Goal: Task Accomplishment & Management: Manage account settings

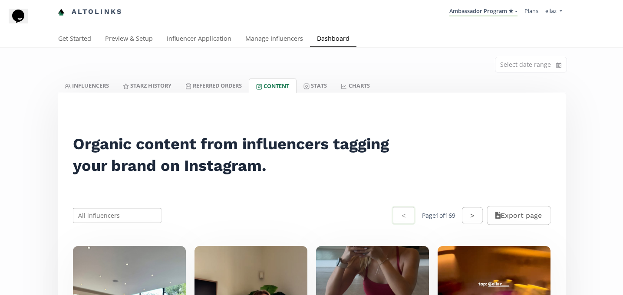
click at [233, 91] on link "Referred Orders" at bounding box center [213, 85] width 70 height 15
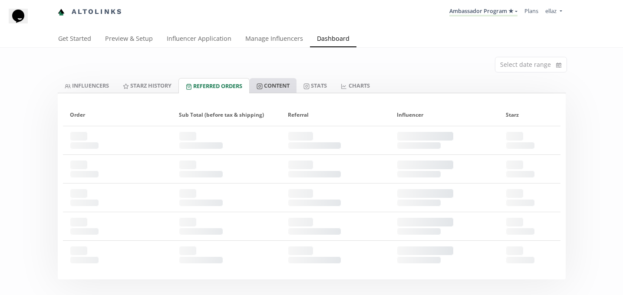
click at [296, 85] on link "Content" at bounding box center [273, 85] width 47 height 15
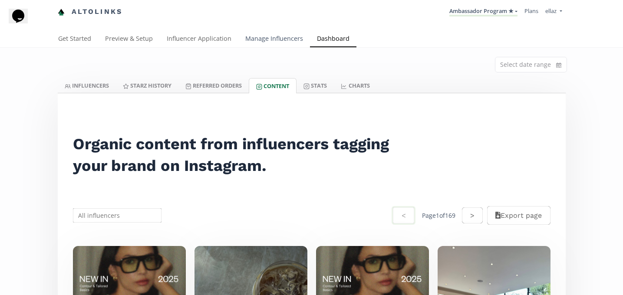
click at [267, 39] on link "Manage Influencers" at bounding box center [274, 39] width 72 height 17
